Goal: Information Seeking & Learning: Learn about a topic

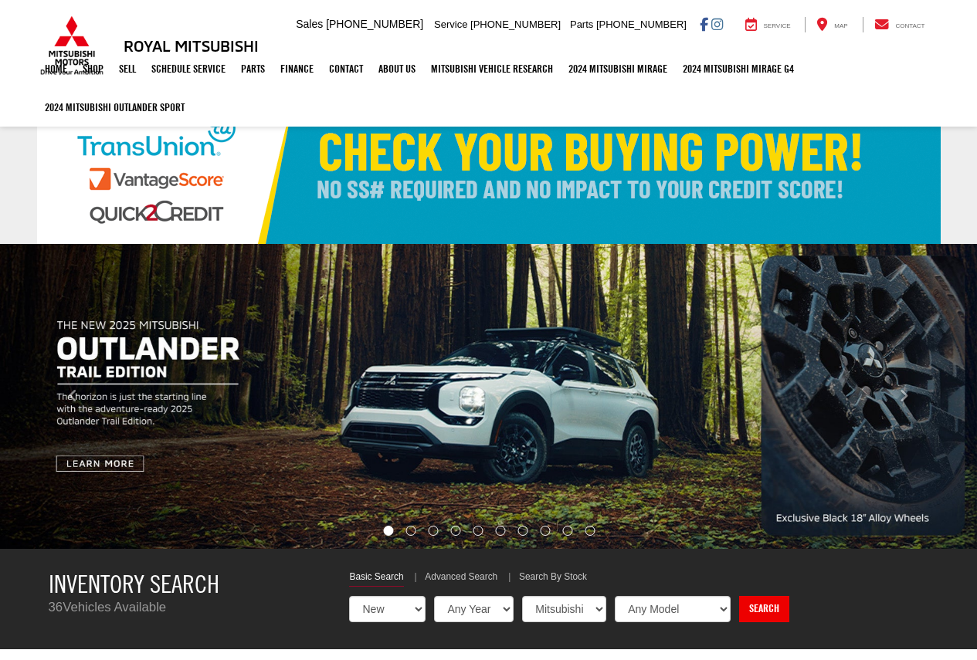
select select "Mitsubishi"
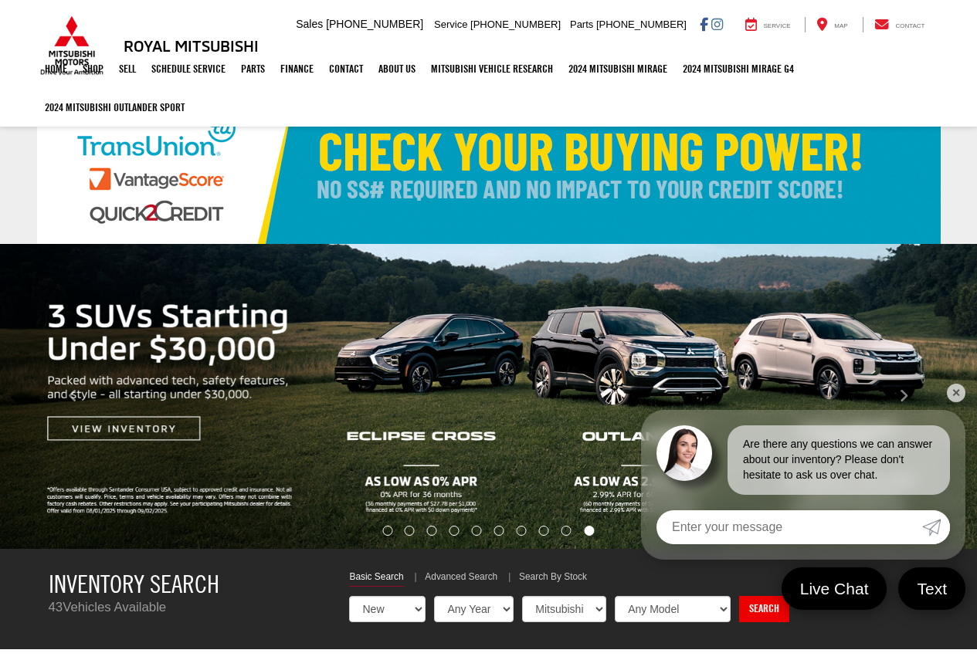
click at [960, 388] on link "✕" at bounding box center [955, 393] width 19 height 19
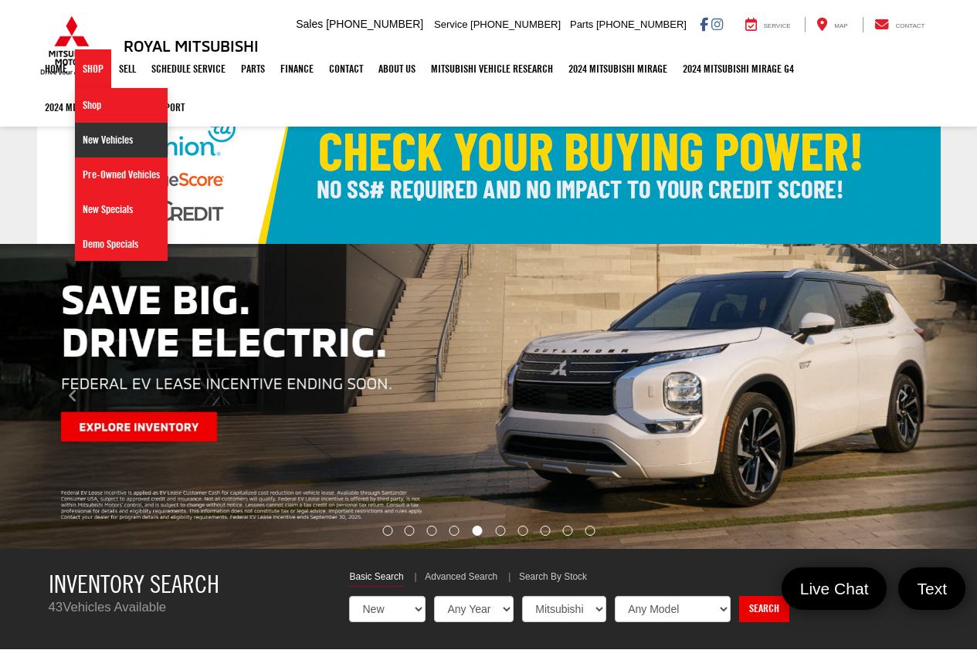
click at [110, 142] on link "New Vehicles" at bounding box center [121, 140] width 93 height 35
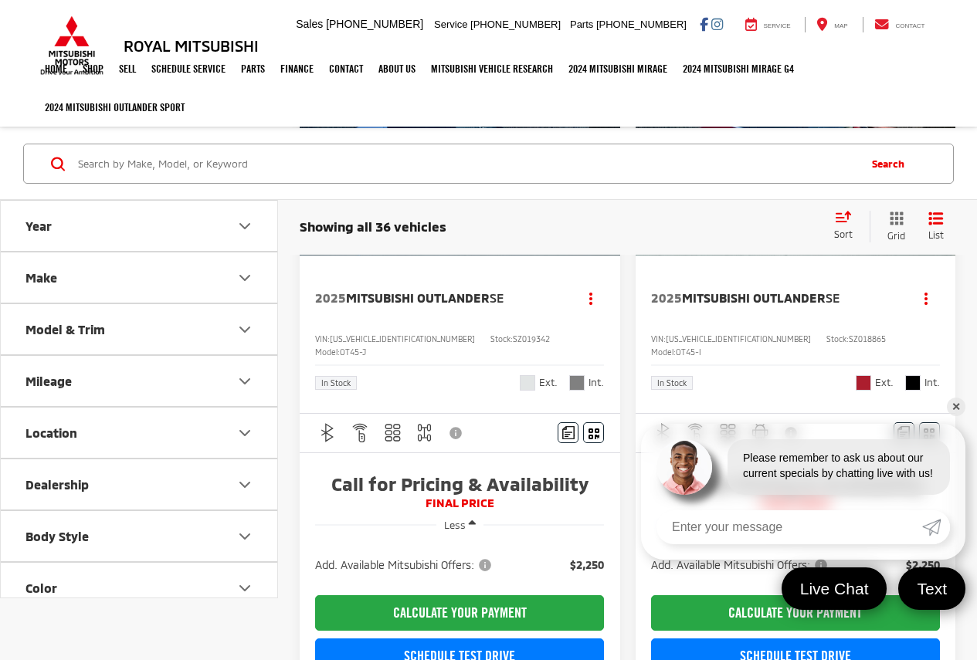
scroll to position [206, 0]
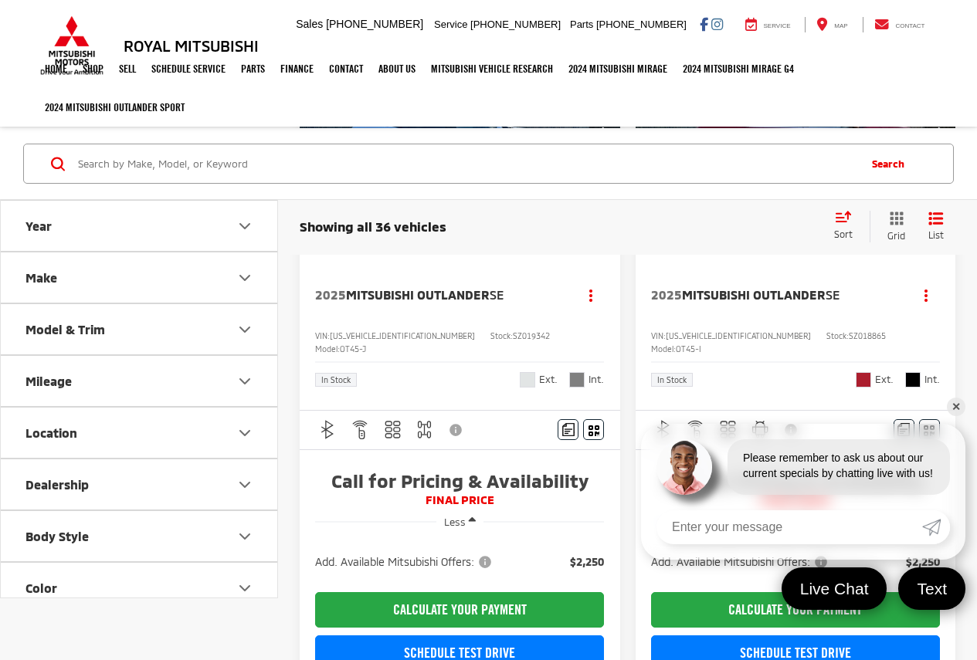
click at [858, 96] on ul "Home Shop Shop New Vehicles Pre-Owned Vehicles New Specials Demo Specials Sell …" at bounding box center [488, 87] width 903 height 77
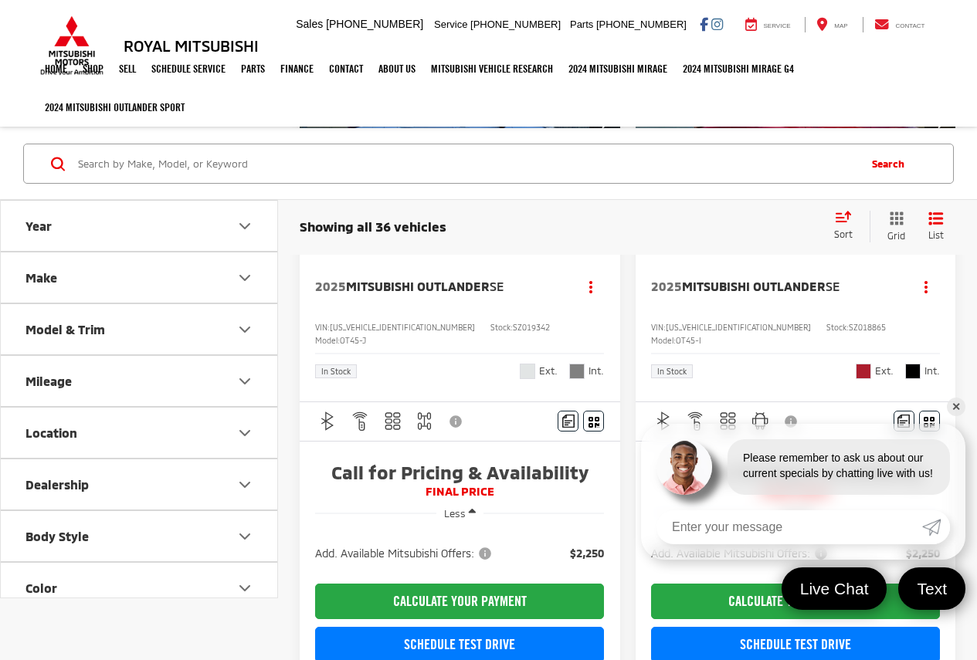
scroll to position [361, 0]
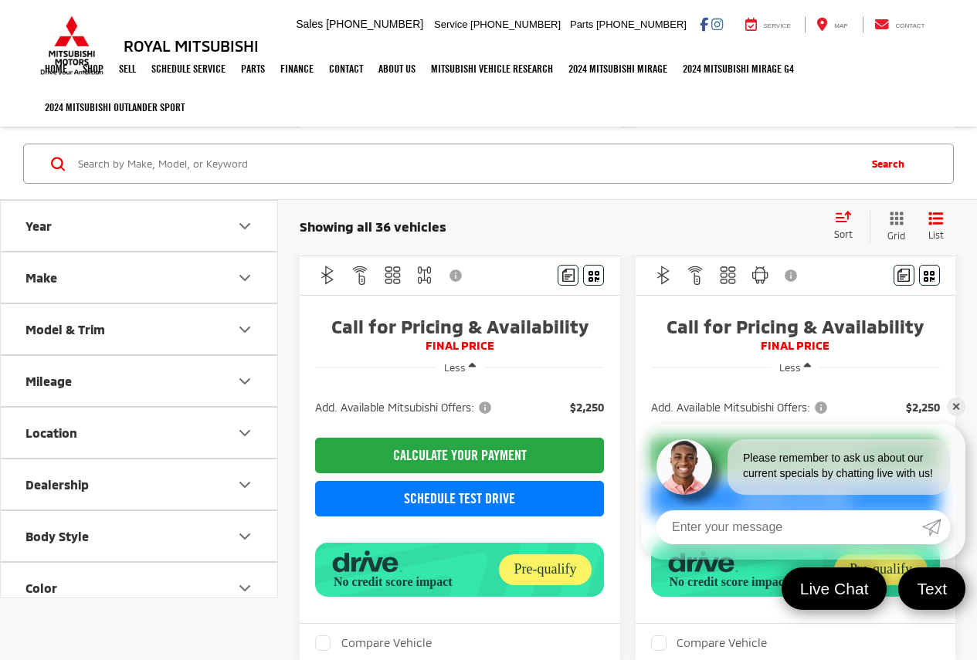
click at [954, 404] on link "✕" at bounding box center [955, 407] width 19 height 19
